Goal: Navigation & Orientation: Find specific page/section

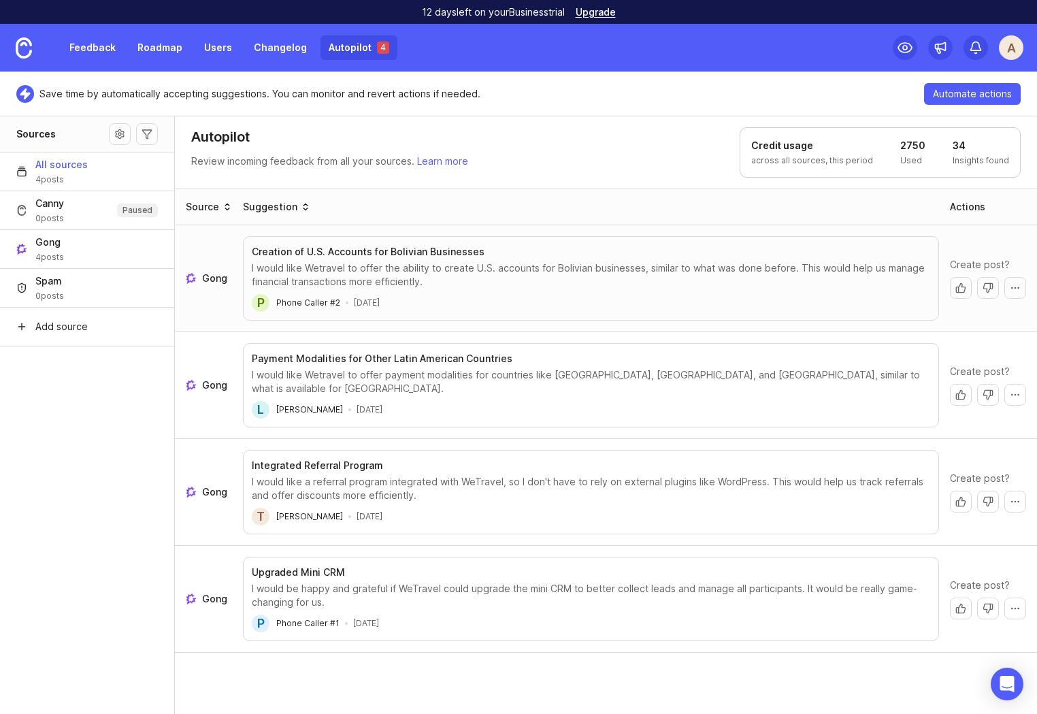
click at [348, 54] on link "Autopilot 4" at bounding box center [358, 47] width 77 height 24
click at [80, 52] on link "Feedback" at bounding box center [92, 47] width 63 height 24
